Goal: Task Accomplishment & Management: Manage account settings

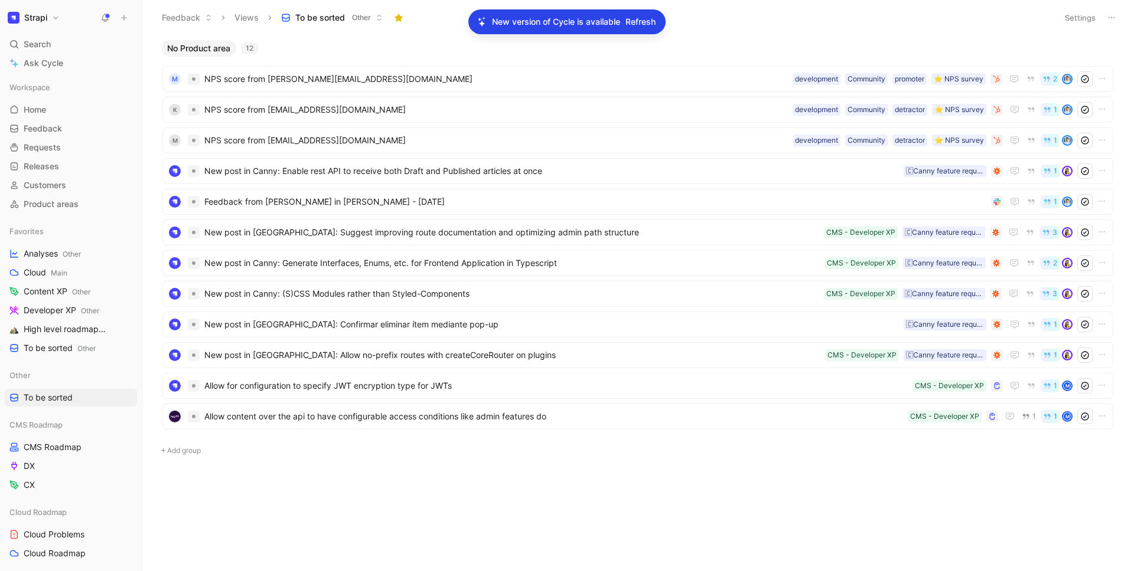
click at [53, 20] on button "Strapi" at bounding box center [34, 17] width 58 height 17
click at [71, 120] on div "Workspace settings G then S" at bounding box center [80, 121] width 145 height 19
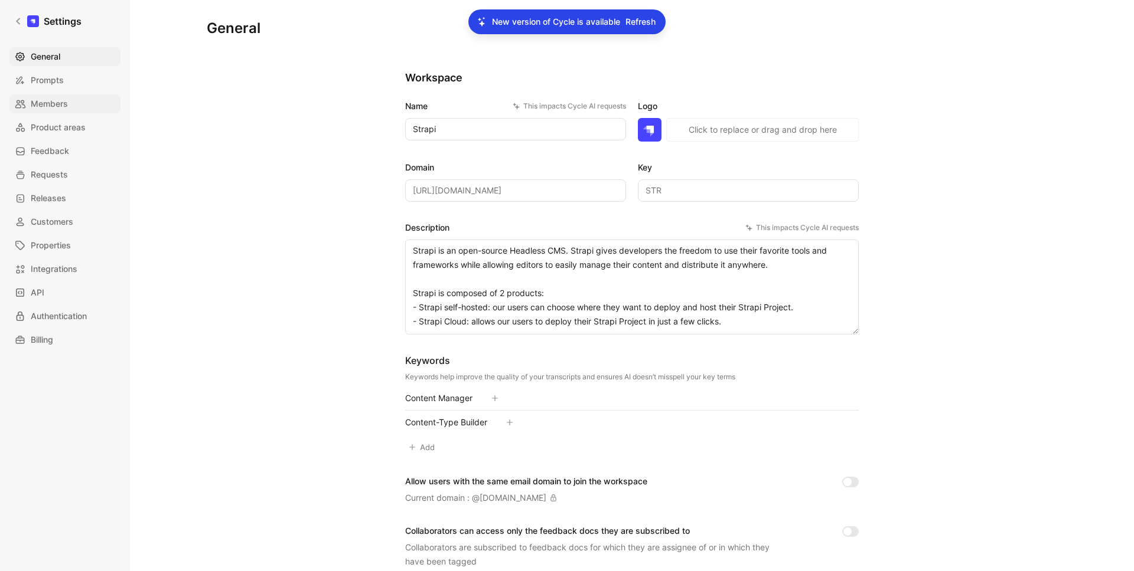
click at [57, 103] on span "Members" at bounding box center [49, 104] width 37 height 14
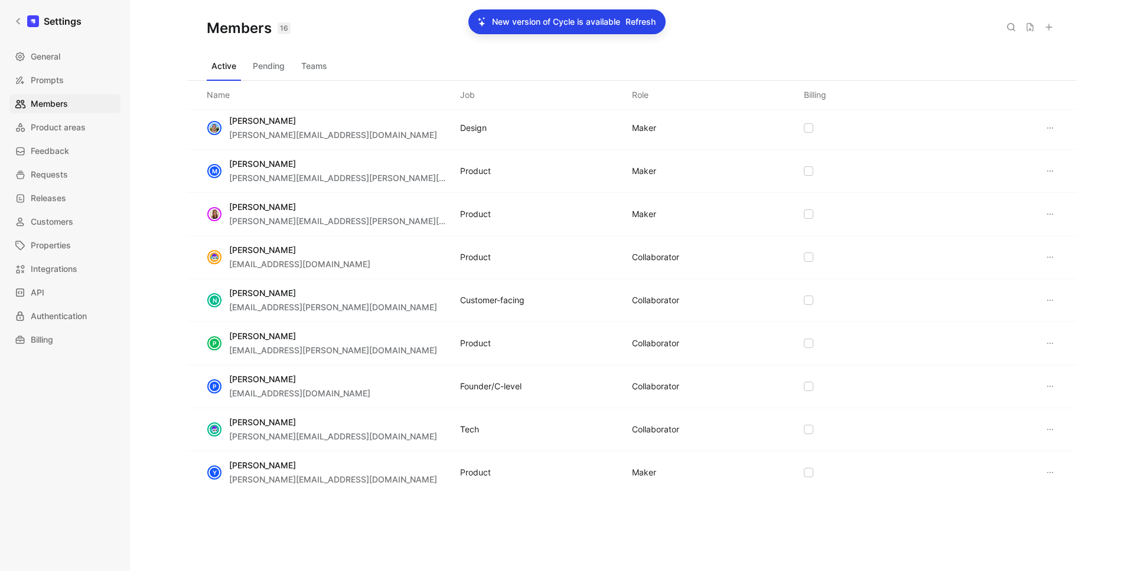
scroll to position [266, 0]
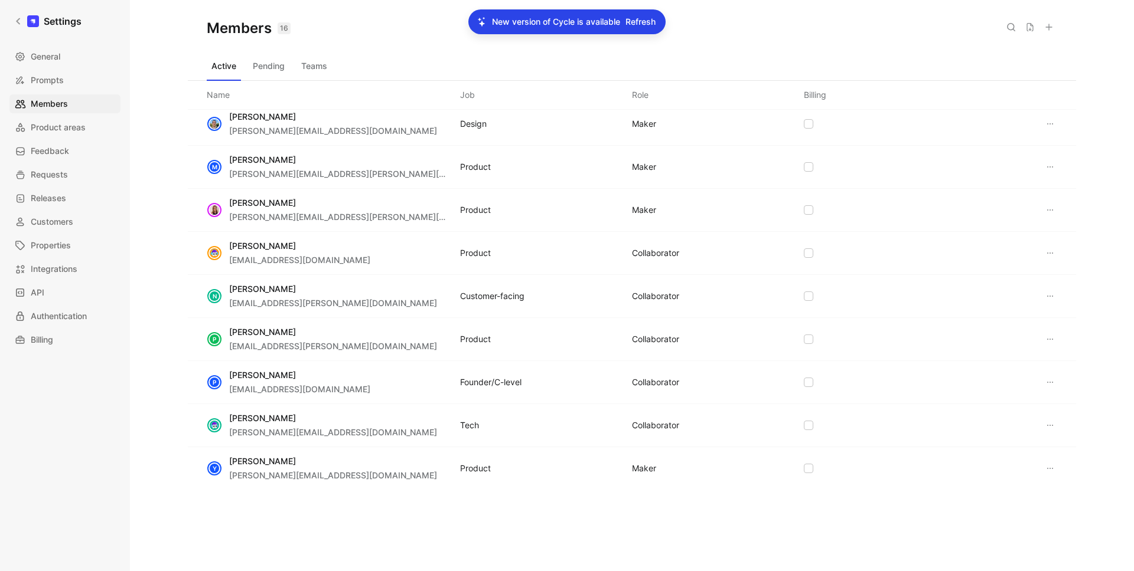
click at [266, 54] on div "Members 16 Saved" at bounding box center [632, 28] width 888 height 57
click at [269, 60] on button "Pending" at bounding box center [268, 66] width 41 height 19
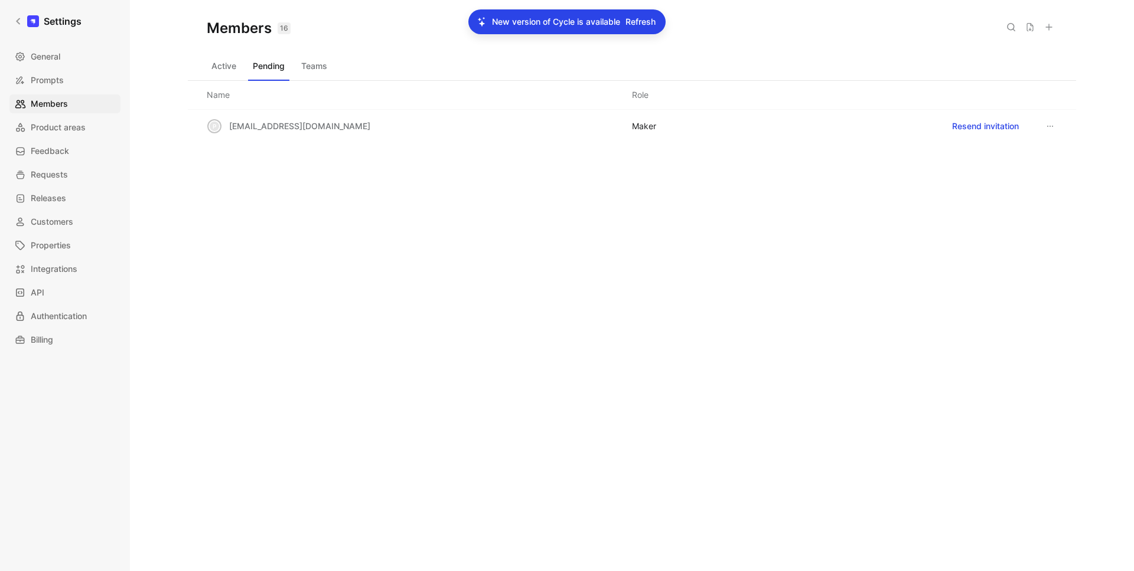
click at [305, 128] on span "[EMAIL_ADDRESS][DOMAIN_NAME]" at bounding box center [299, 126] width 141 height 10
copy span "[EMAIL_ADDRESS][DOMAIN_NAME]"
click at [978, 129] on button "Resend invitation" at bounding box center [984, 126] width 77 height 19
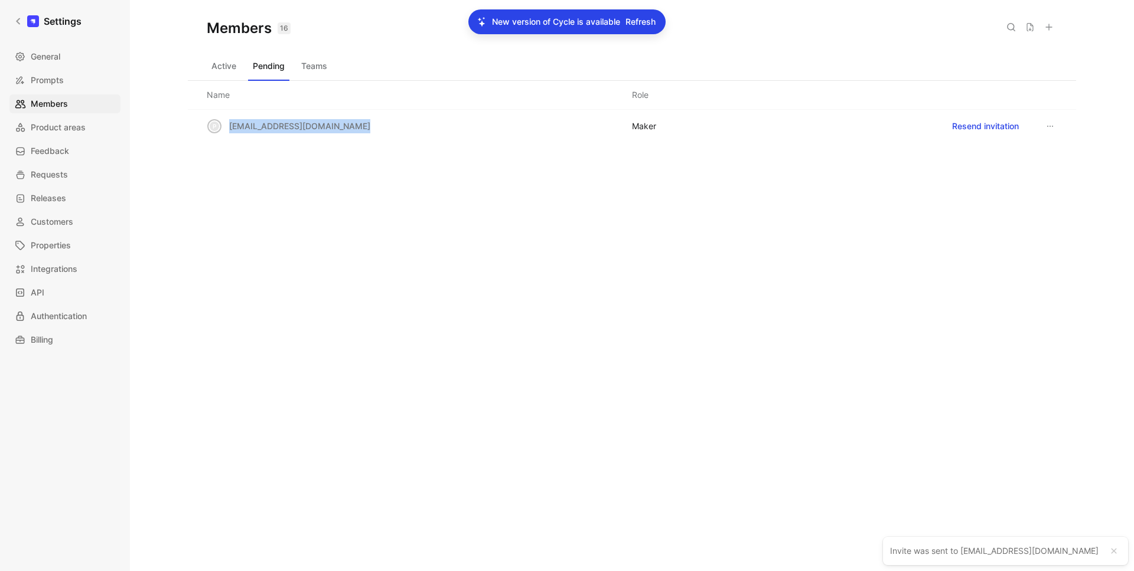
click at [223, 58] on button "Active" at bounding box center [224, 66] width 34 height 19
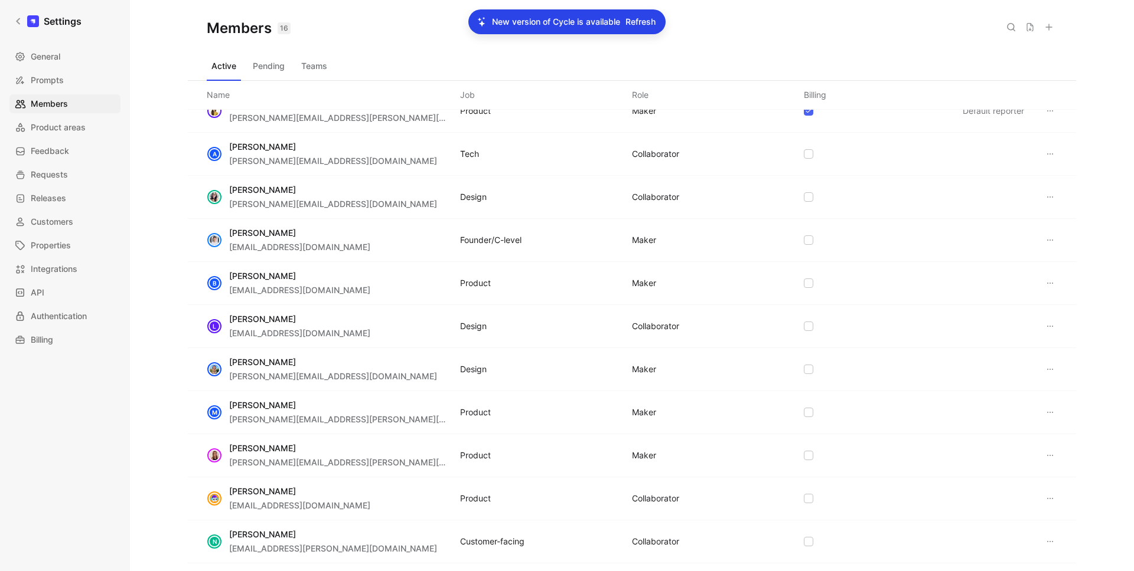
scroll to position [0, 0]
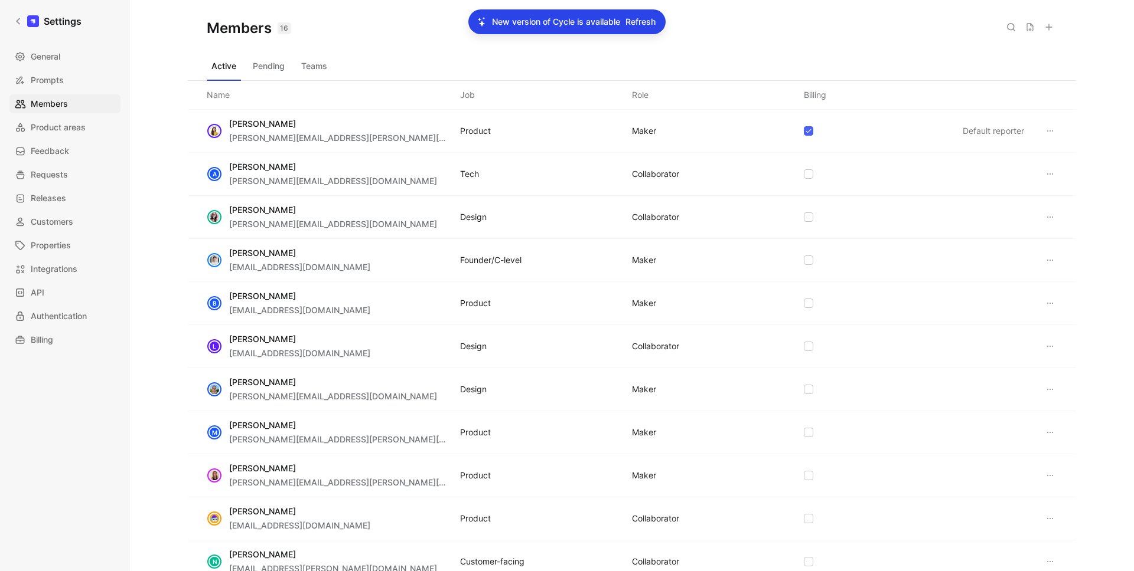
click at [1049, 25] on icon at bounding box center [1048, 26] width 9 height 9
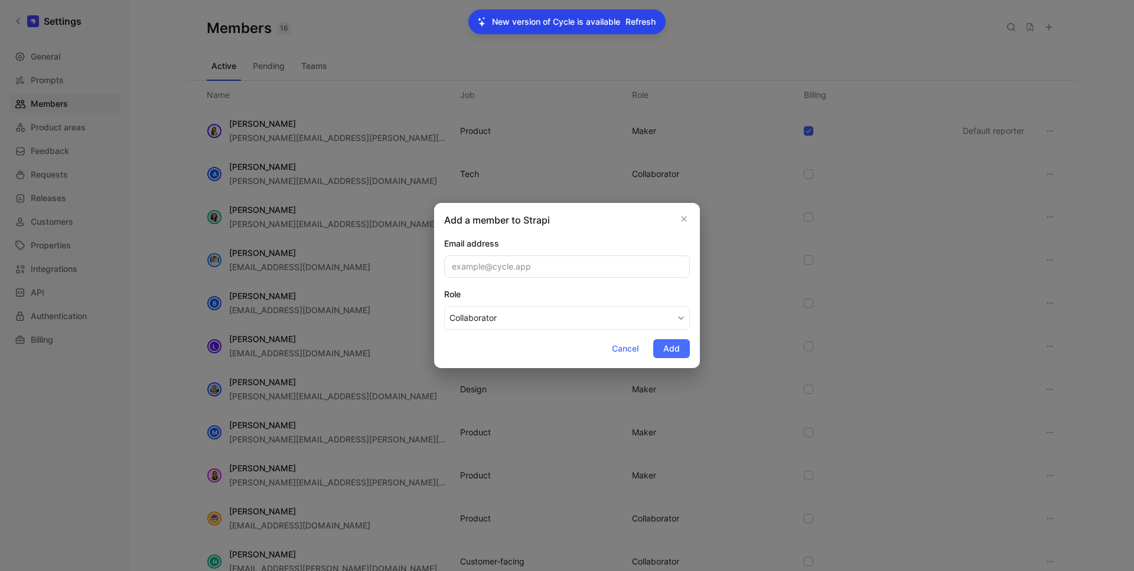
click at [491, 266] on input "email" at bounding box center [567, 267] width 246 height 22
click at [472, 265] on input "[EMAIL_ADDRESS][DOMAIN_NAME]" at bounding box center [567, 267] width 246 height 22
click at [468, 266] on input "[EMAIL_ADDRESS][DOMAIN_NAME]" at bounding box center [567, 267] width 246 height 22
click at [513, 266] on input "[PERSON_NAME][EMAIL_ADDRESS][DOMAIN_NAME]" at bounding box center [567, 267] width 246 height 22
type input "[PERSON_NAME][EMAIL_ADDRESS][DOMAIN_NAME]"
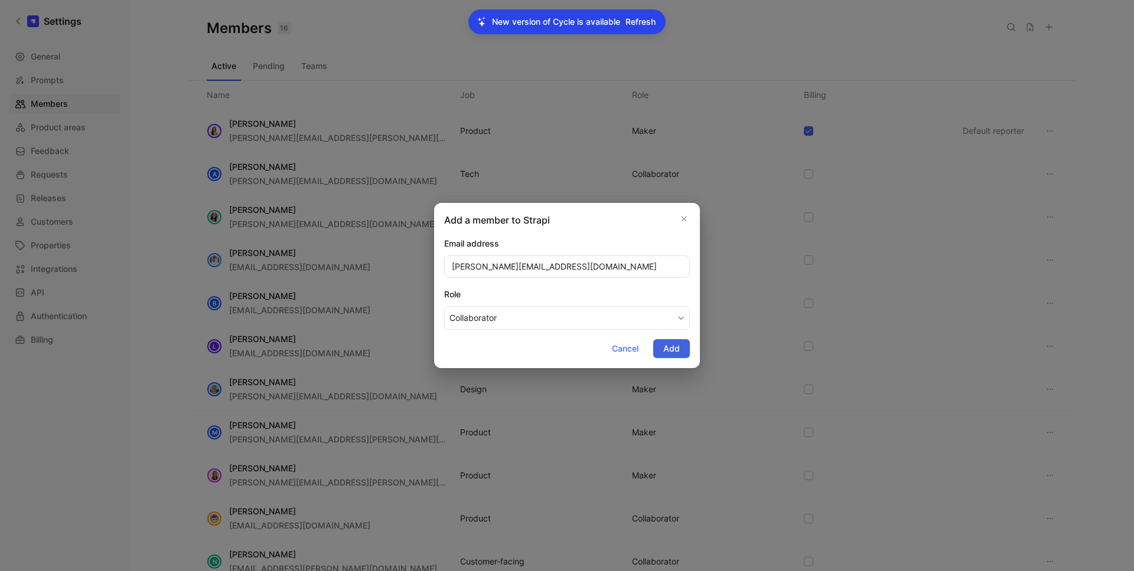
click at [671, 350] on span "Add" at bounding box center [671, 349] width 17 height 14
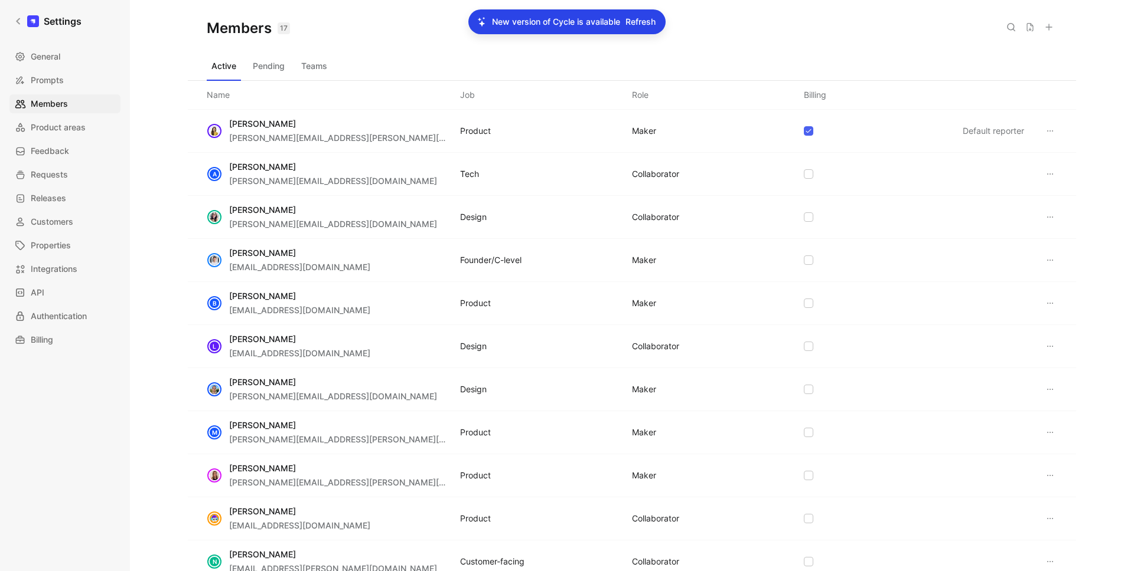
click at [279, 68] on button "Pending" at bounding box center [268, 66] width 41 height 19
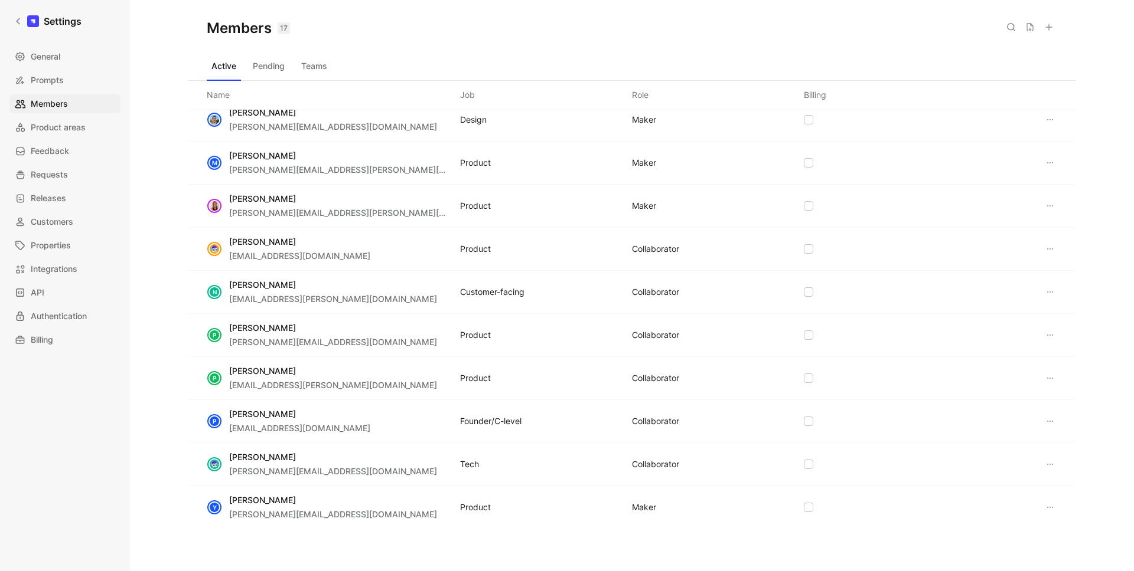
scroll to position [322, 0]
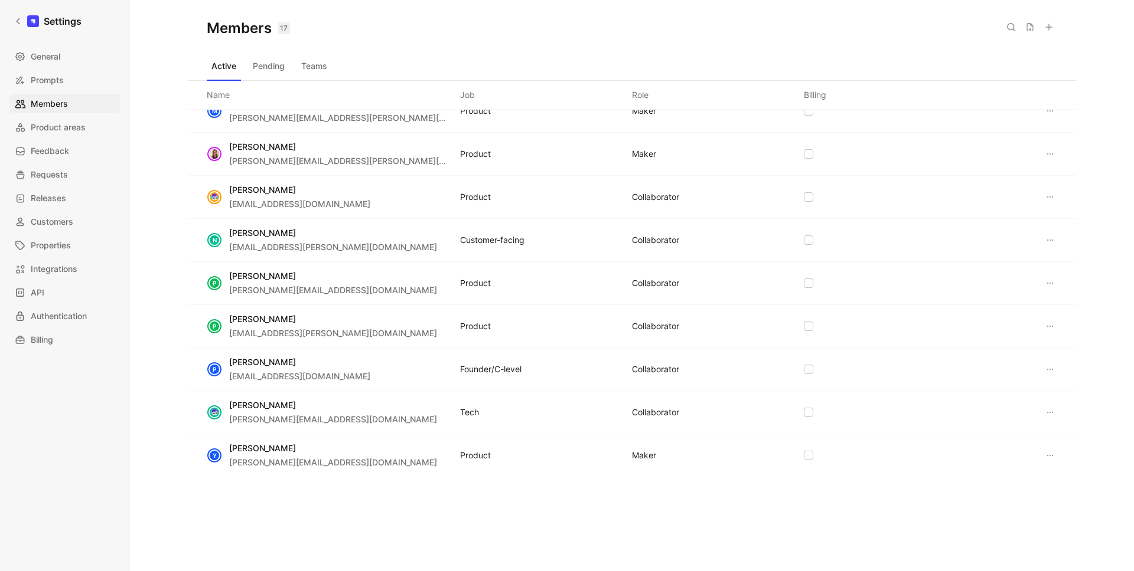
click at [404, 450] on div "Y Yannis Kadiri yannis.kadiri@strapi.io Product MAKER" at bounding box center [632, 456] width 888 height 43
click at [798, 454] on div "Y Yannis Kadiri yannis.kadiri@strapi.io Product MAKER" at bounding box center [632, 456] width 888 height 43
click at [805, 455] on icon at bounding box center [808, 455] width 7 height 7
click at [1045, 458] on icon at bounding box center [1049, 455] width 9 height 9
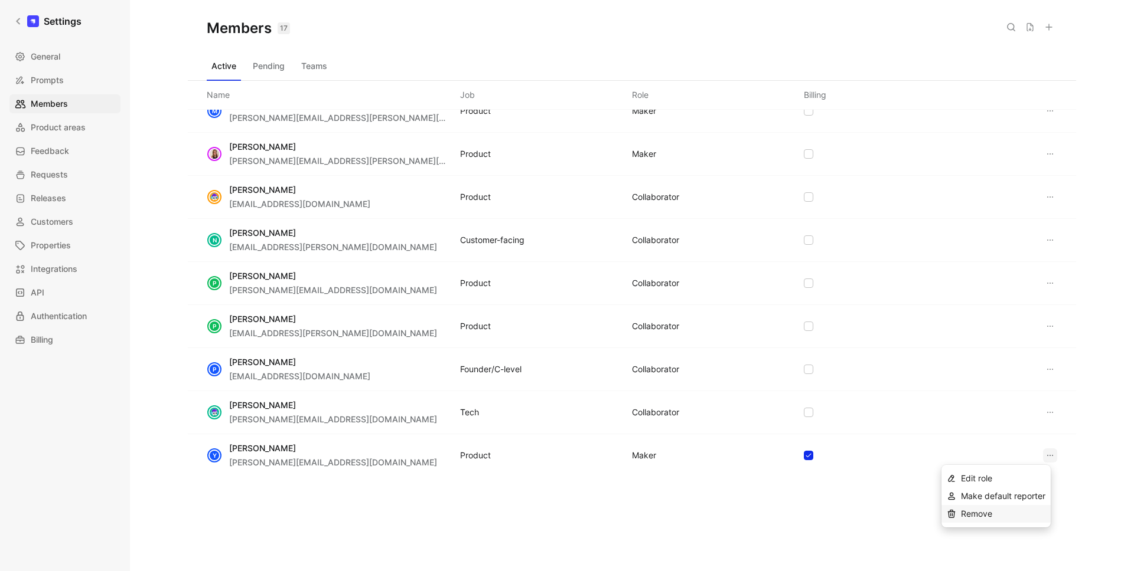
click at [977, 515] on span "Remove" at bounding box center [976, 514] width 31 height 10
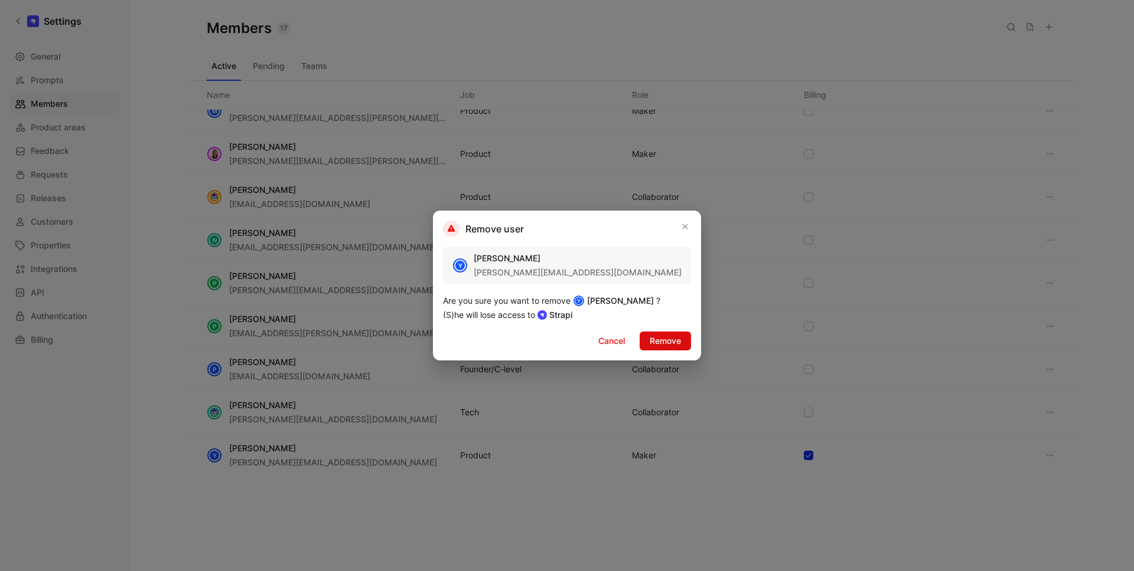
click at [669, 344] on span "Remove" at bounding box center [664, 341] width 31 height 14
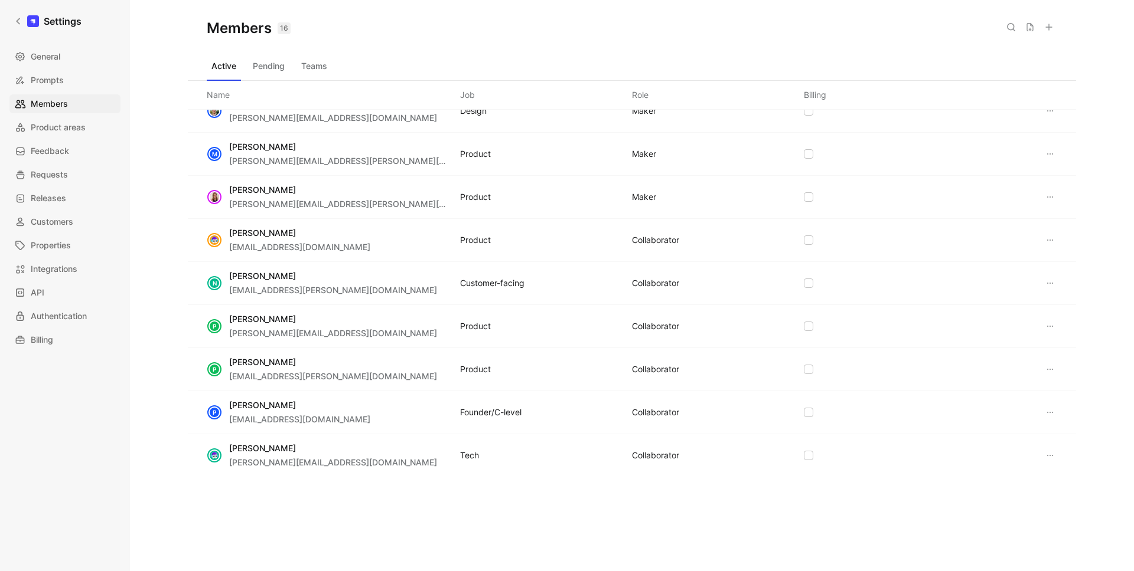
scroll to position [279, 0]
